Goal: Navigation & Orientation: Find specific page/section

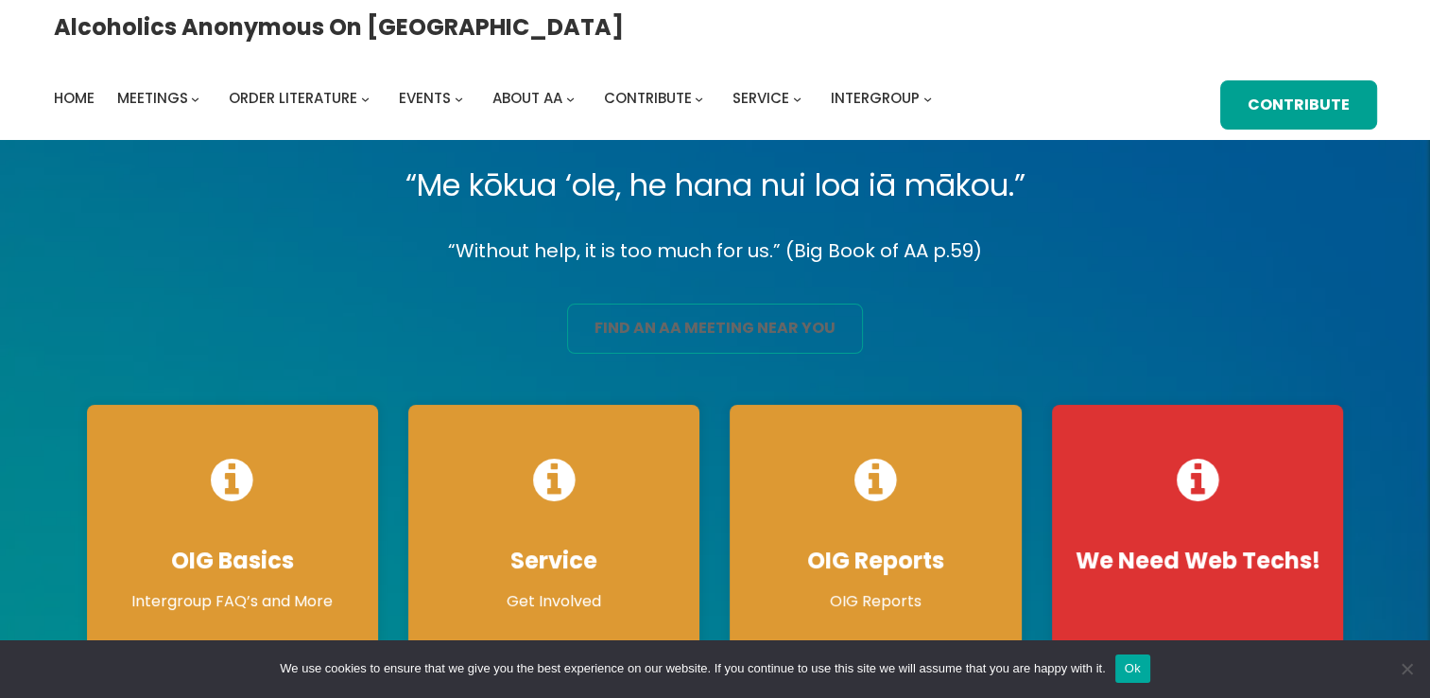
click at [684, 332] on link "find an aa meeting near you" at bounding box center [715, 328] width 296 height 50
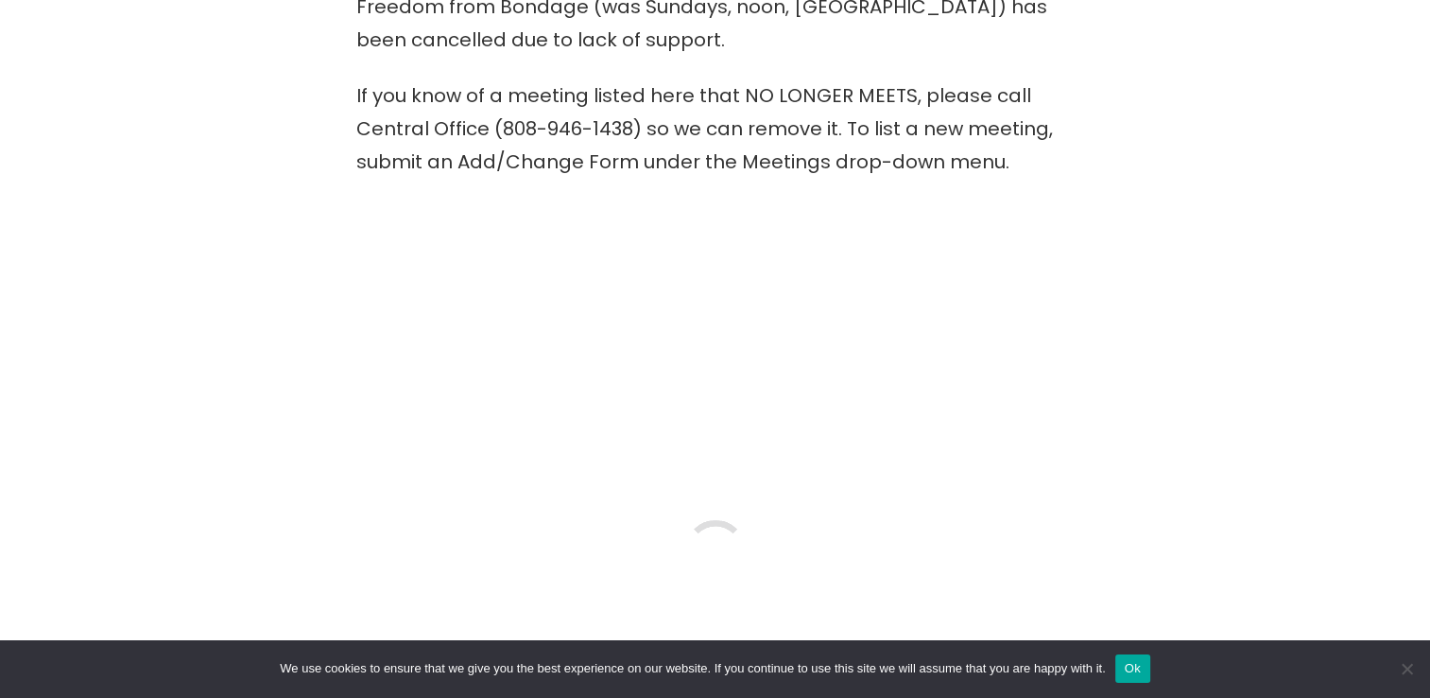
scroll to position [817, 0]
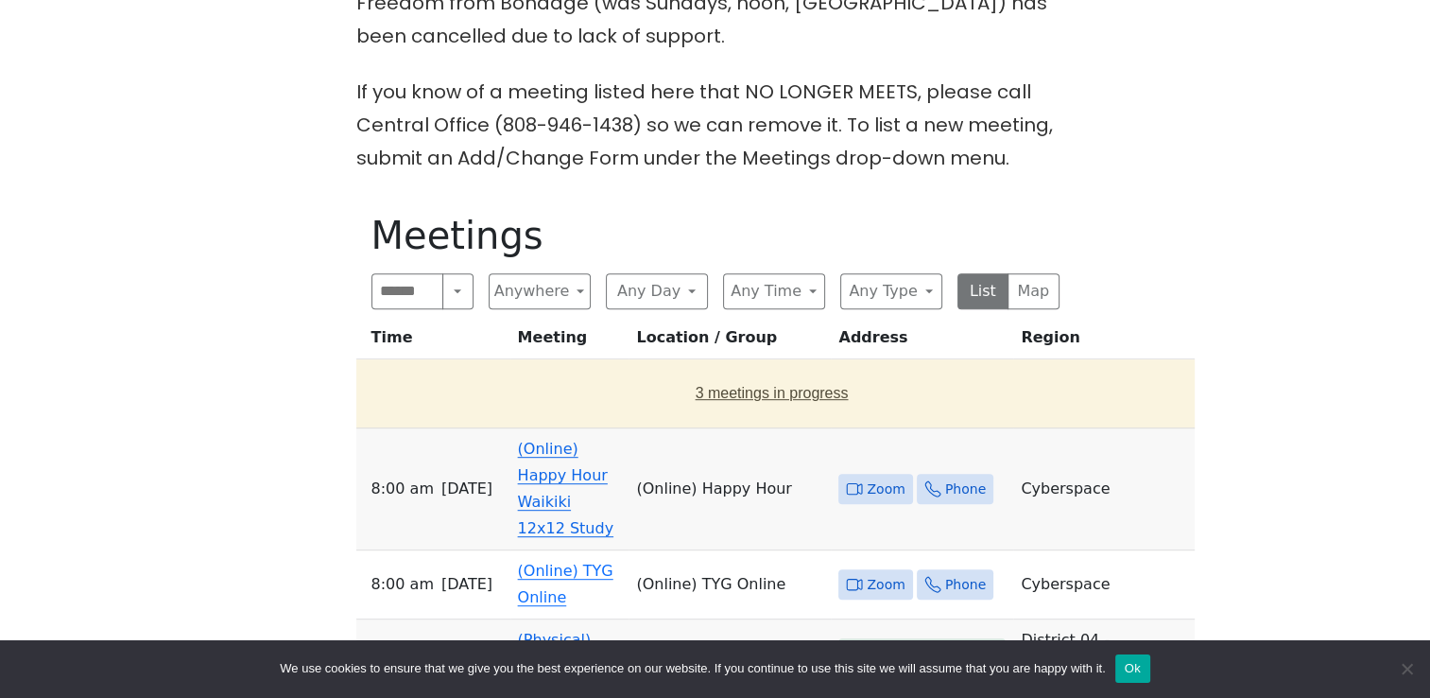
click at [708, 367] on button "3 meetings in progress" at bounding box center [772, 393] width 817 height 53
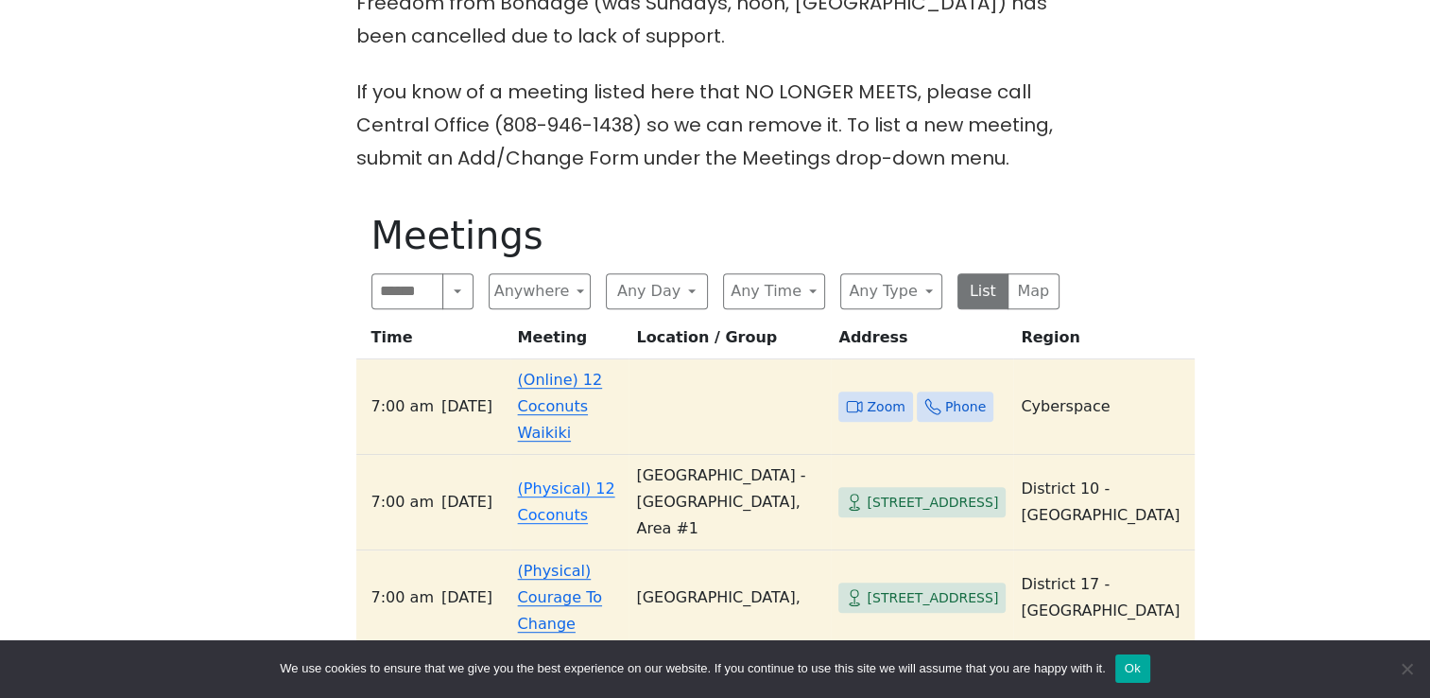
click at [867, 395] on span "Zoom" at bounding box center [886, 407] width 38 height 24
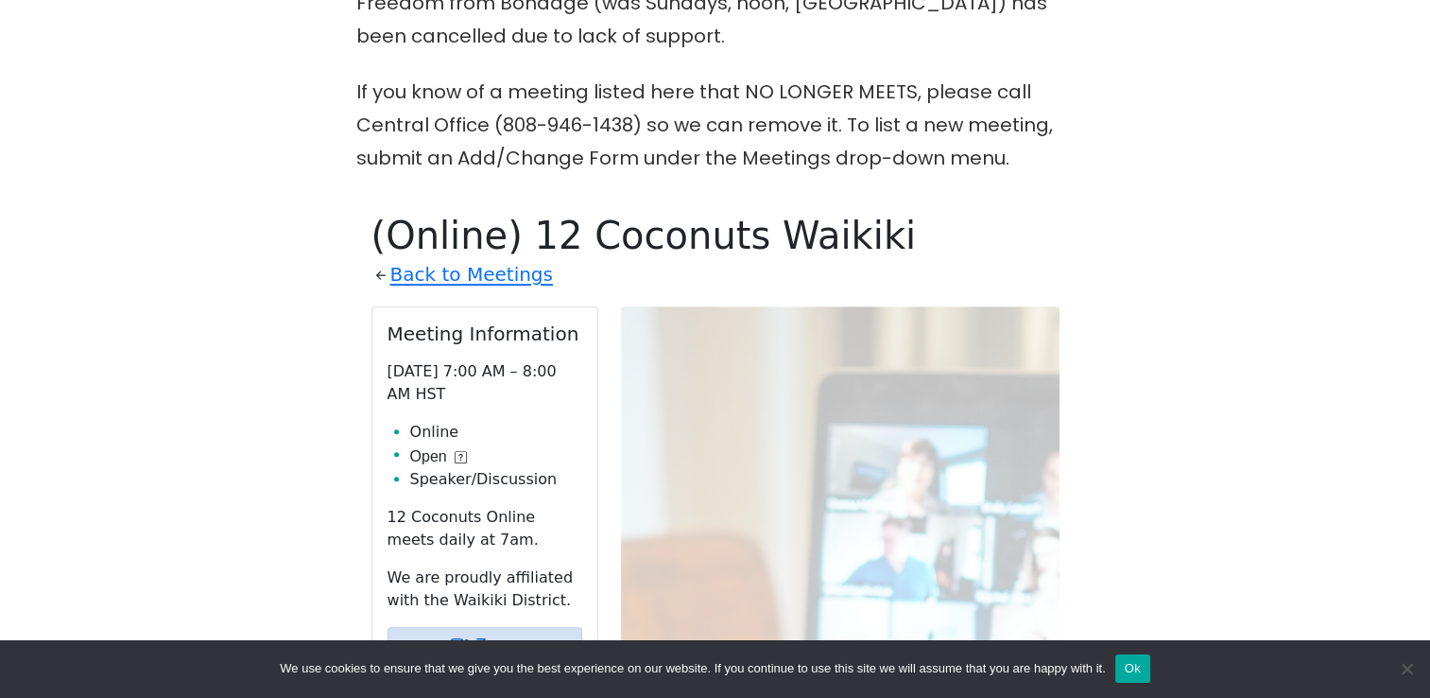
scroll to position [981, 0]
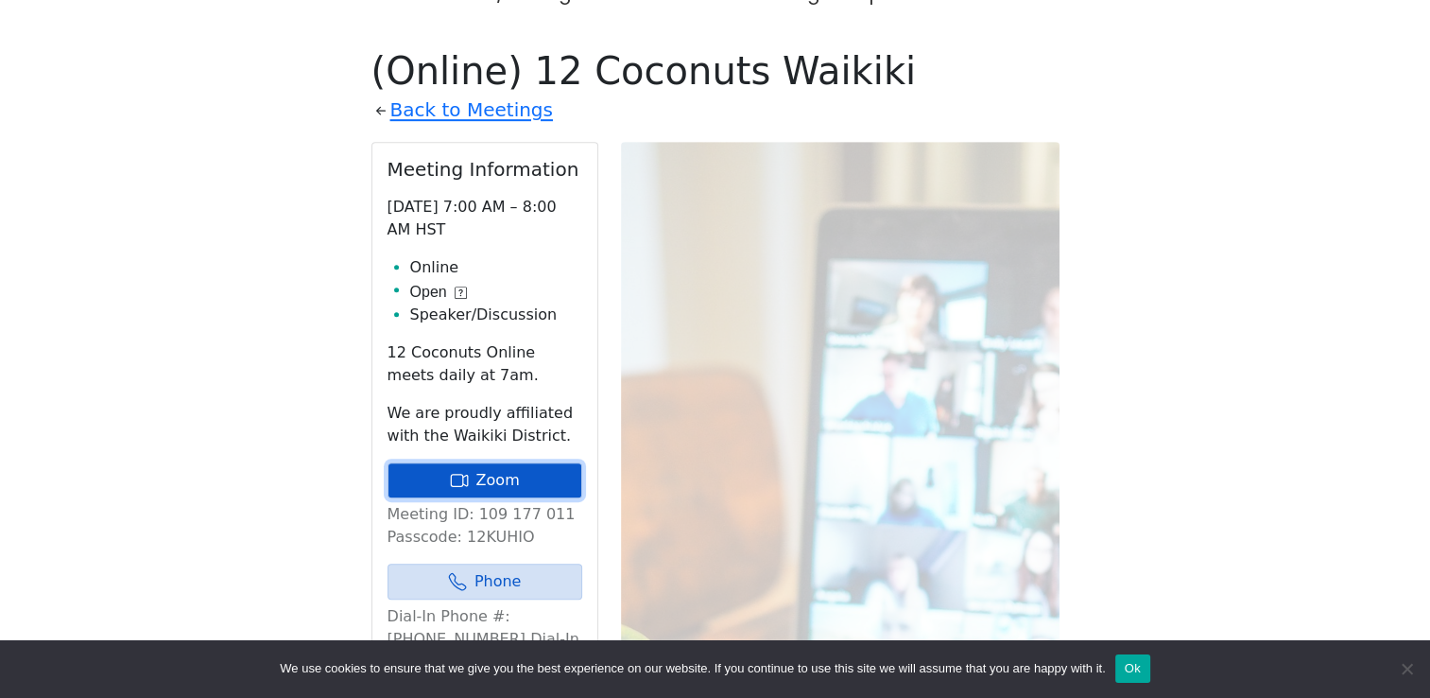
click at [508, 462] on link "Zoom" at bounding box center [485, 480] width 195 height 36
